Goal: Information Seeking & Learning: Understand process/instructions

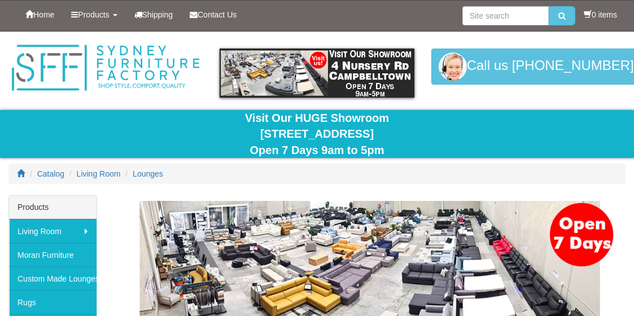
scroll to position [113, 0]
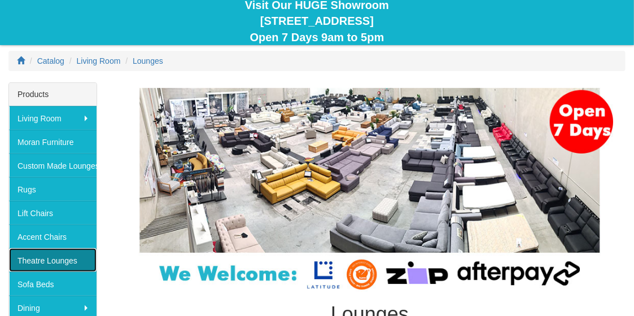
click at [48, 254] on link "Theatre Lounges" at bounding box center [53, 261] width 88 height 24
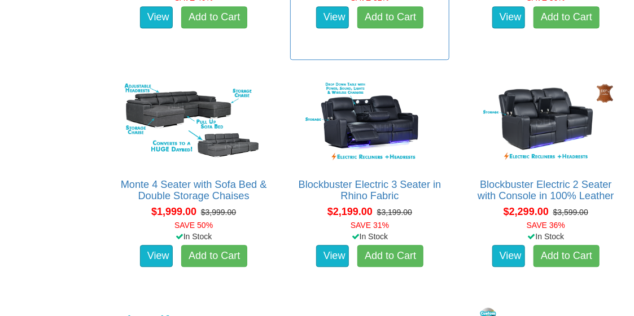
scroll to position [960, 0]
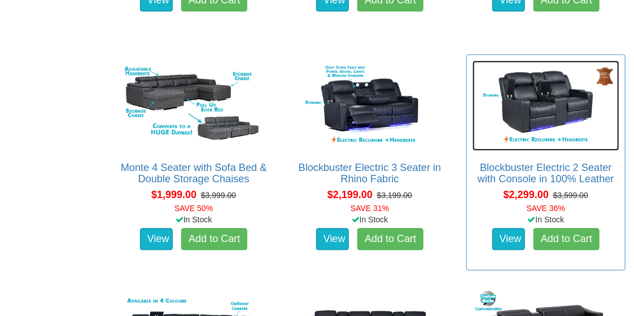
click at [531, 89] on img at bounding box center [546, 105] width 147 height 90
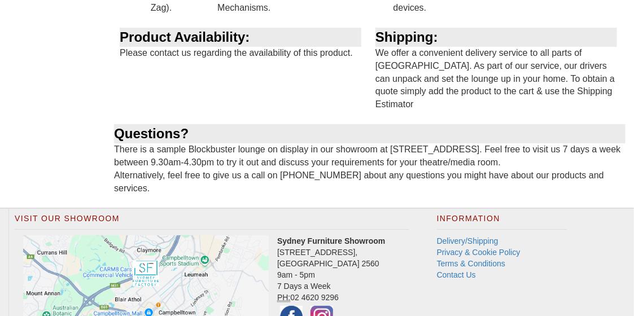
scroll to position [1524, 0]
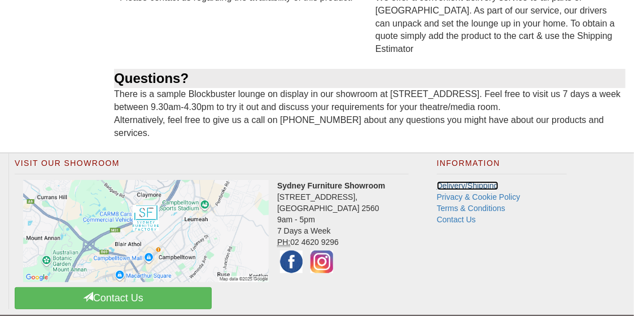
click at [453, 181] on link "Delivery/Shipping" at bounding box center [468, 185] width 62 height 9
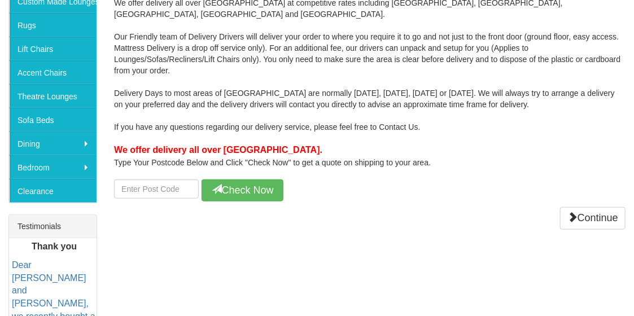
scroll to position [282, 0]
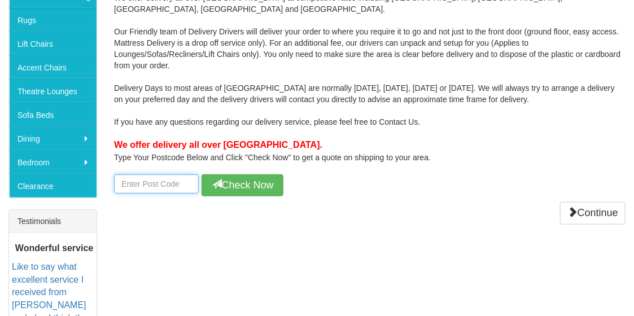
click at [159, 175] on input "number" at bounding box center [156, 184] width 85 height 19
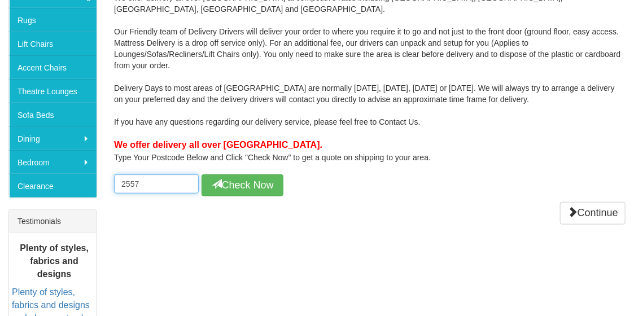
drag, startPoint x: 143, startPoint y: 171, endPoint x: 131, endPoint y: 172, distance: 12.5
click at [131, 175] on input "2557" at bounding box center [156, 184] width 85 height 19
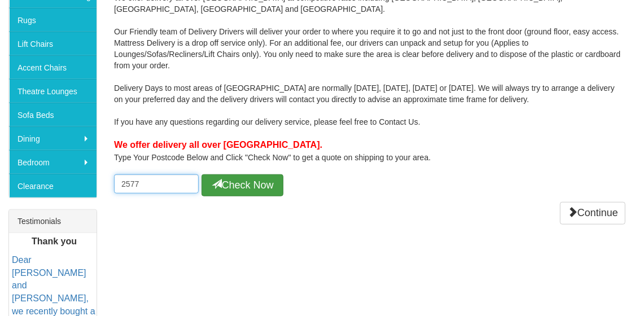
type input "2577"
click at [238, 175] on button "Check Now" at bounding box center [243, 186] width 82 height 23
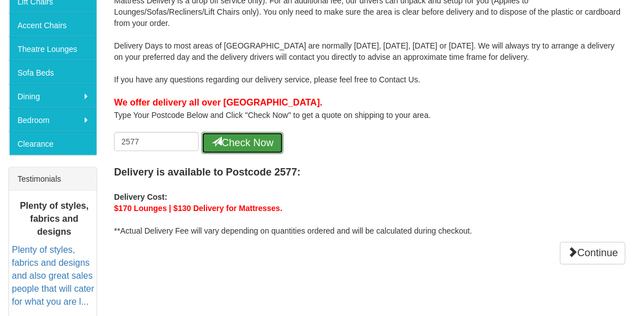
scroll to position [395, 0]
